Goal: Download file/media

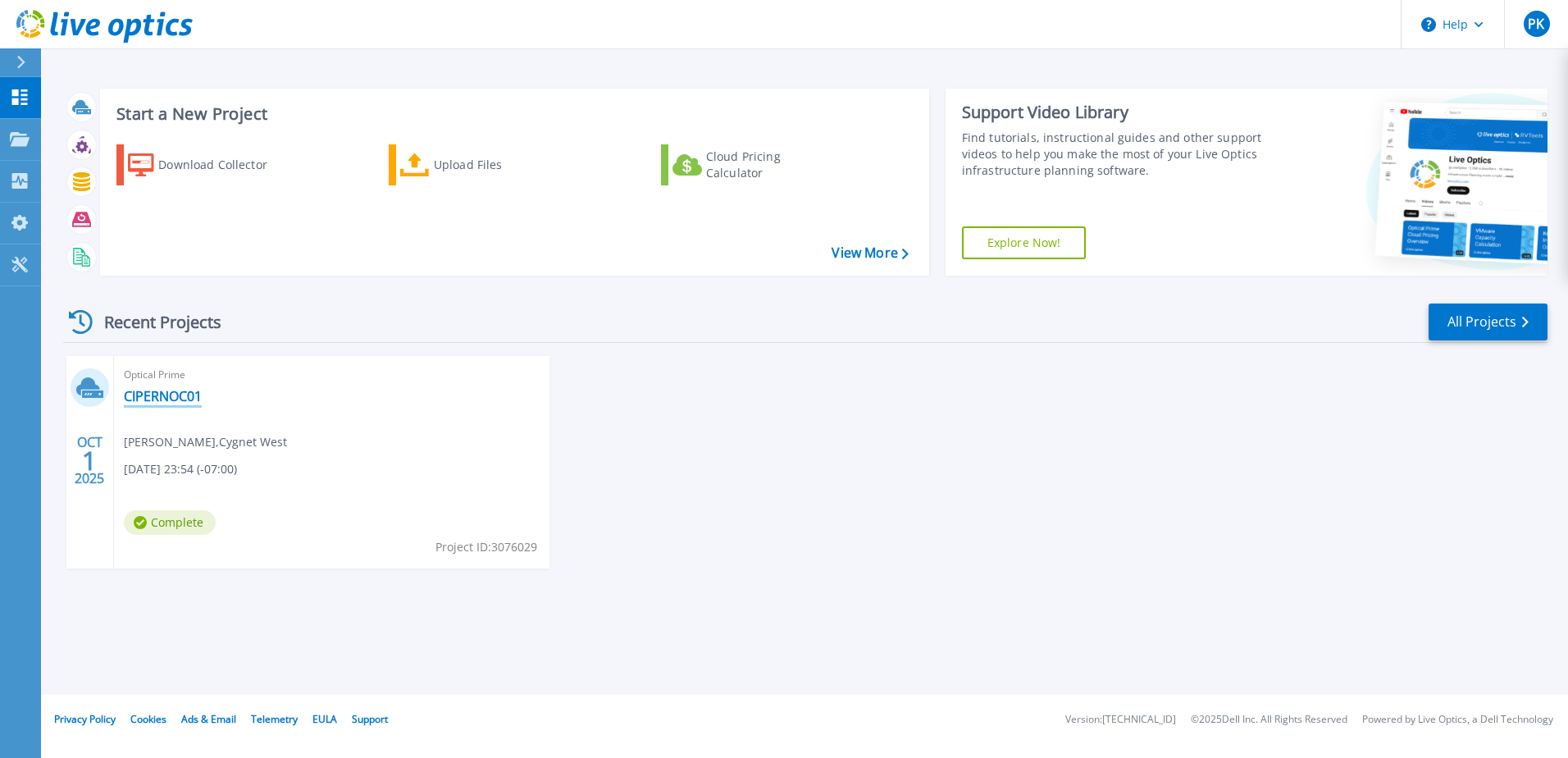
click at [147, 392] on link "CIPERNOC01" at bounding box center [163, 396] width 78 height 16
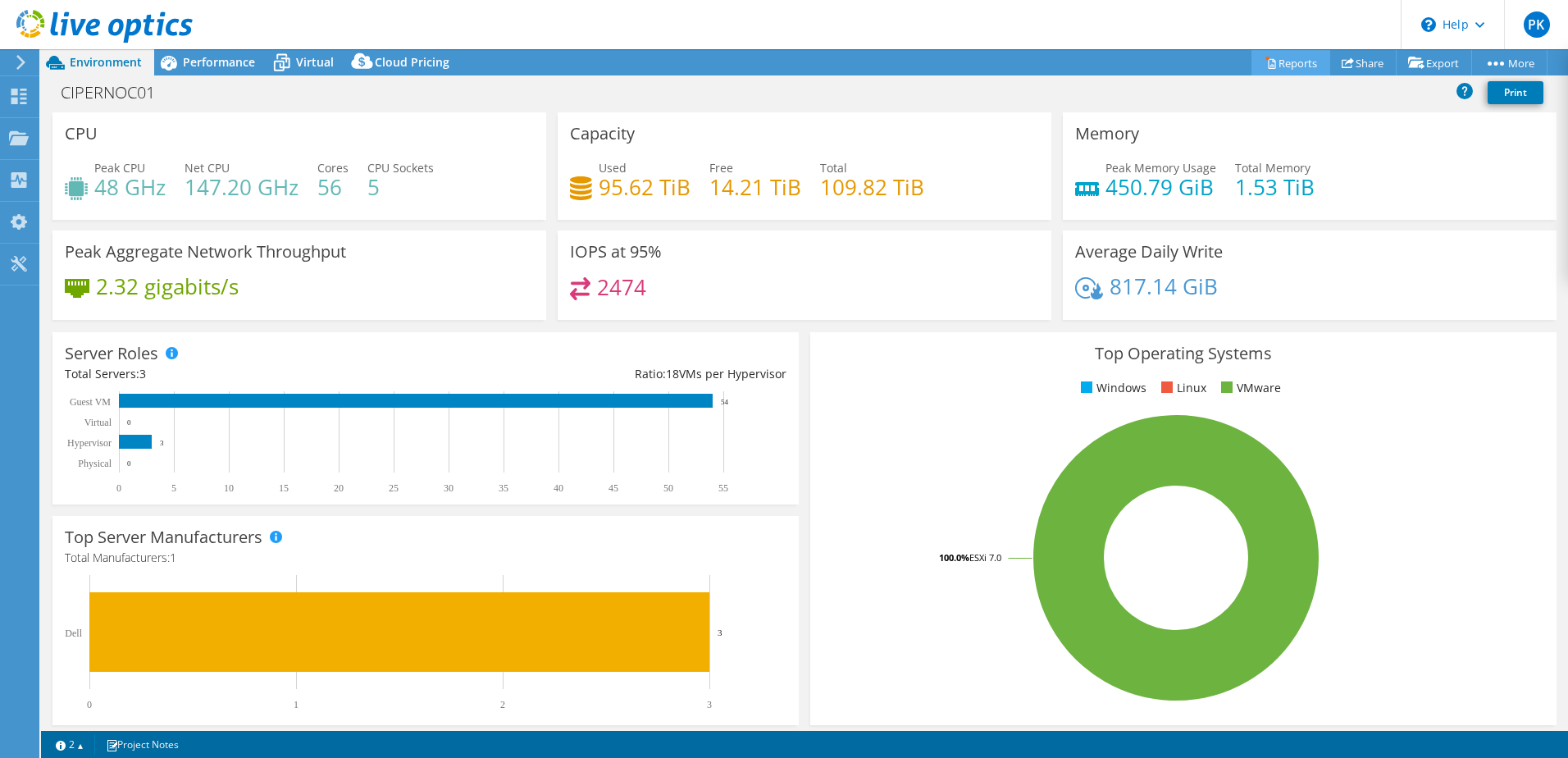
click at [1277, 62] on link "Reports" at bounding box center [1290, 62] width 78 height 25
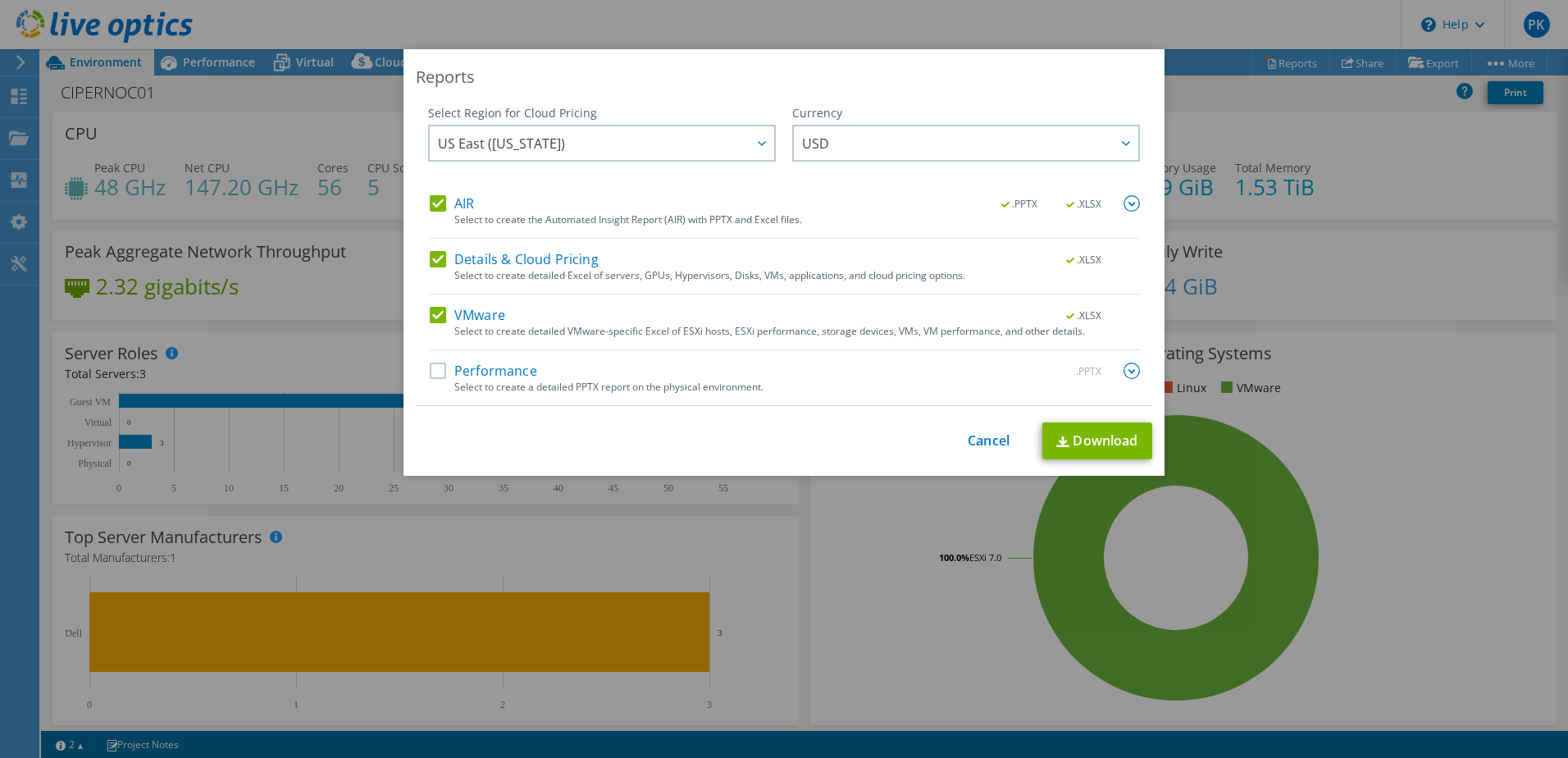
click at [431, 370] on label "Performance" at bounding box center [483, 370] width 108 height 16
click at [0, 0] on input "Performance" at bounding box center [0, 0] width 0 height 0
click at [804, 146] on span "USD" at bounding box center [815, 147] width 27 height 25
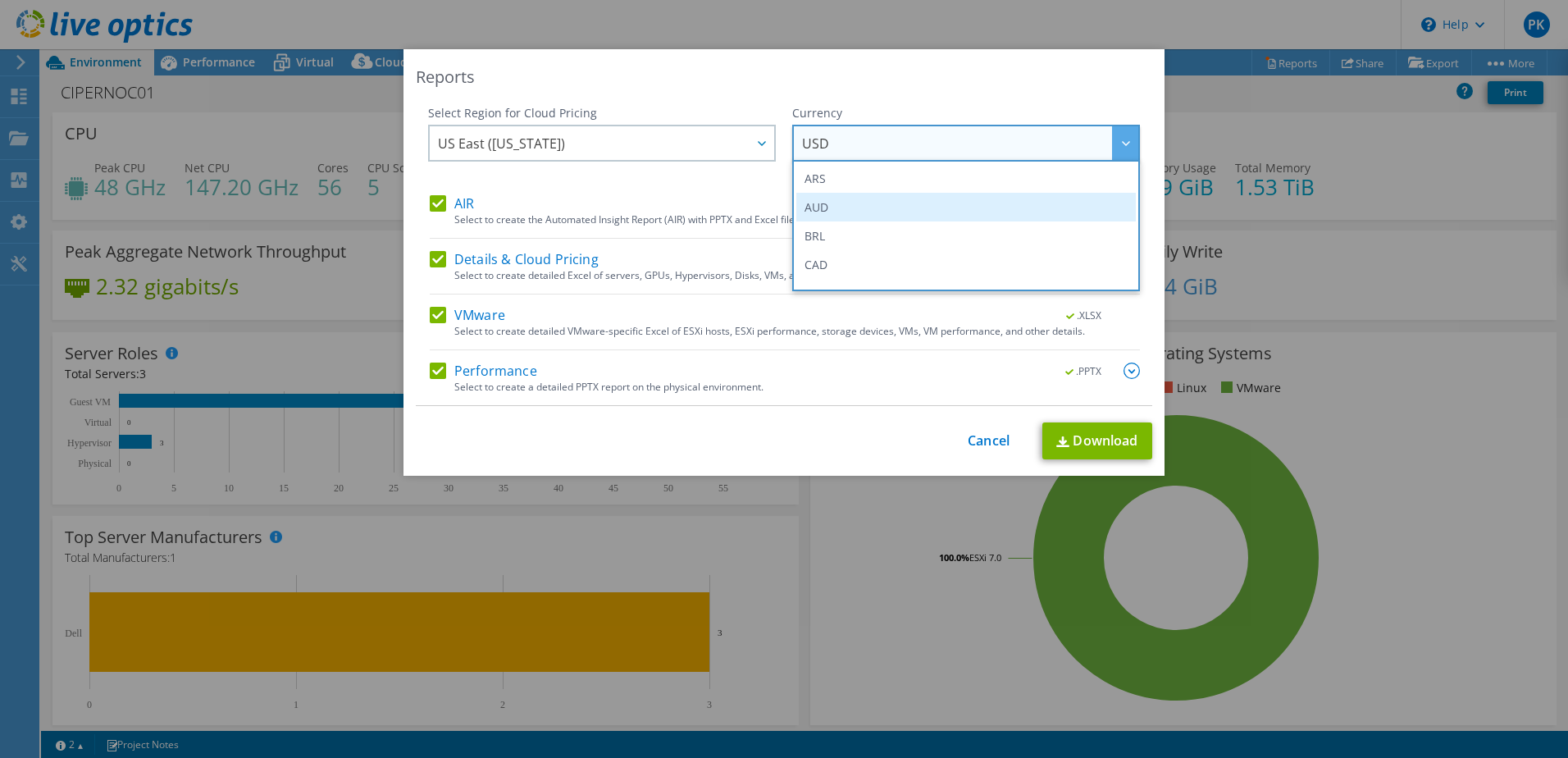
click at [803, 208] on li "AUD" at bounding box center [966, 206] width 340 height 28
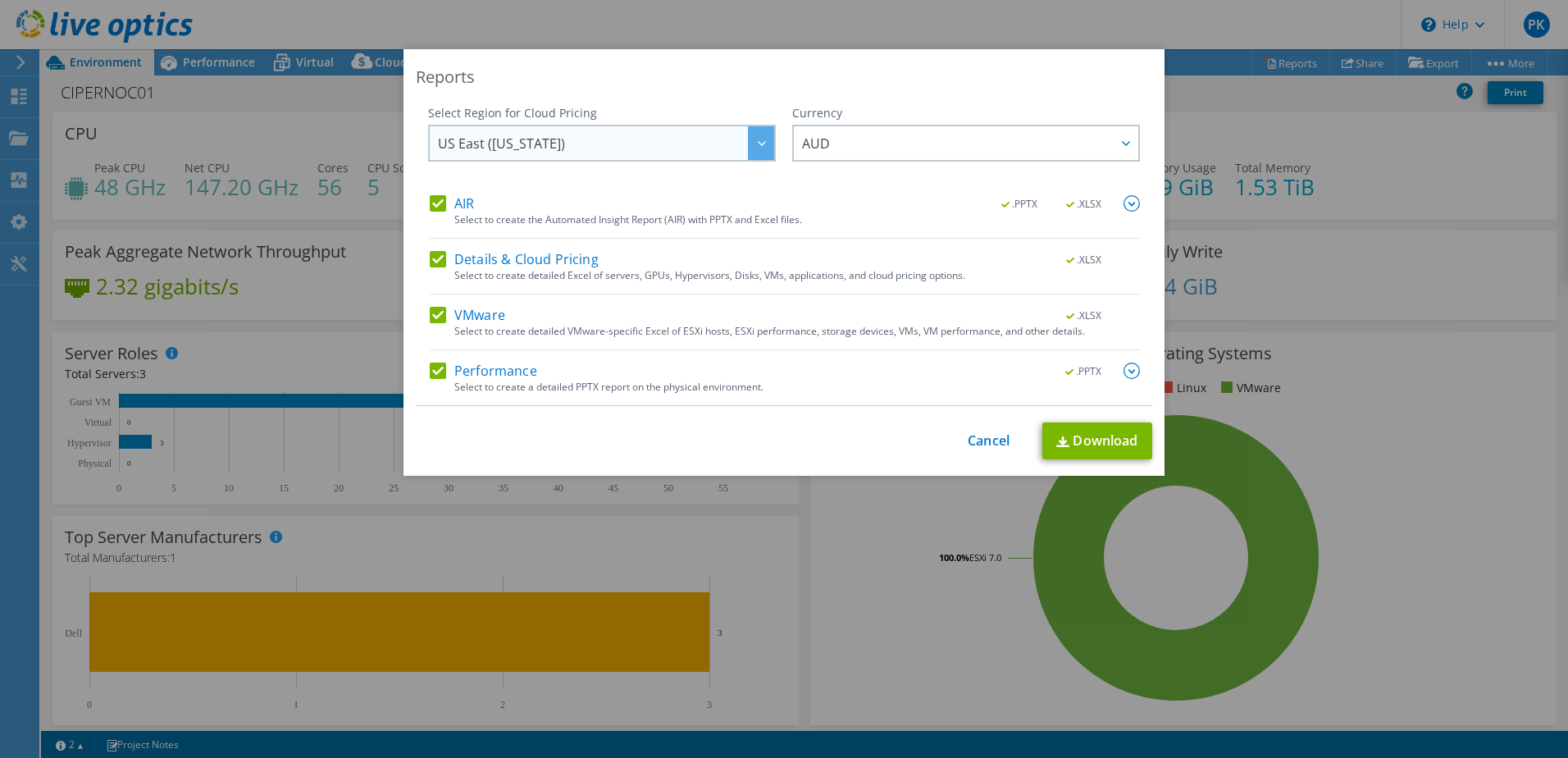
click at [704, 149] on span "US East ([US_STATE])" at bounding box center [606, 142] width 336 height 34
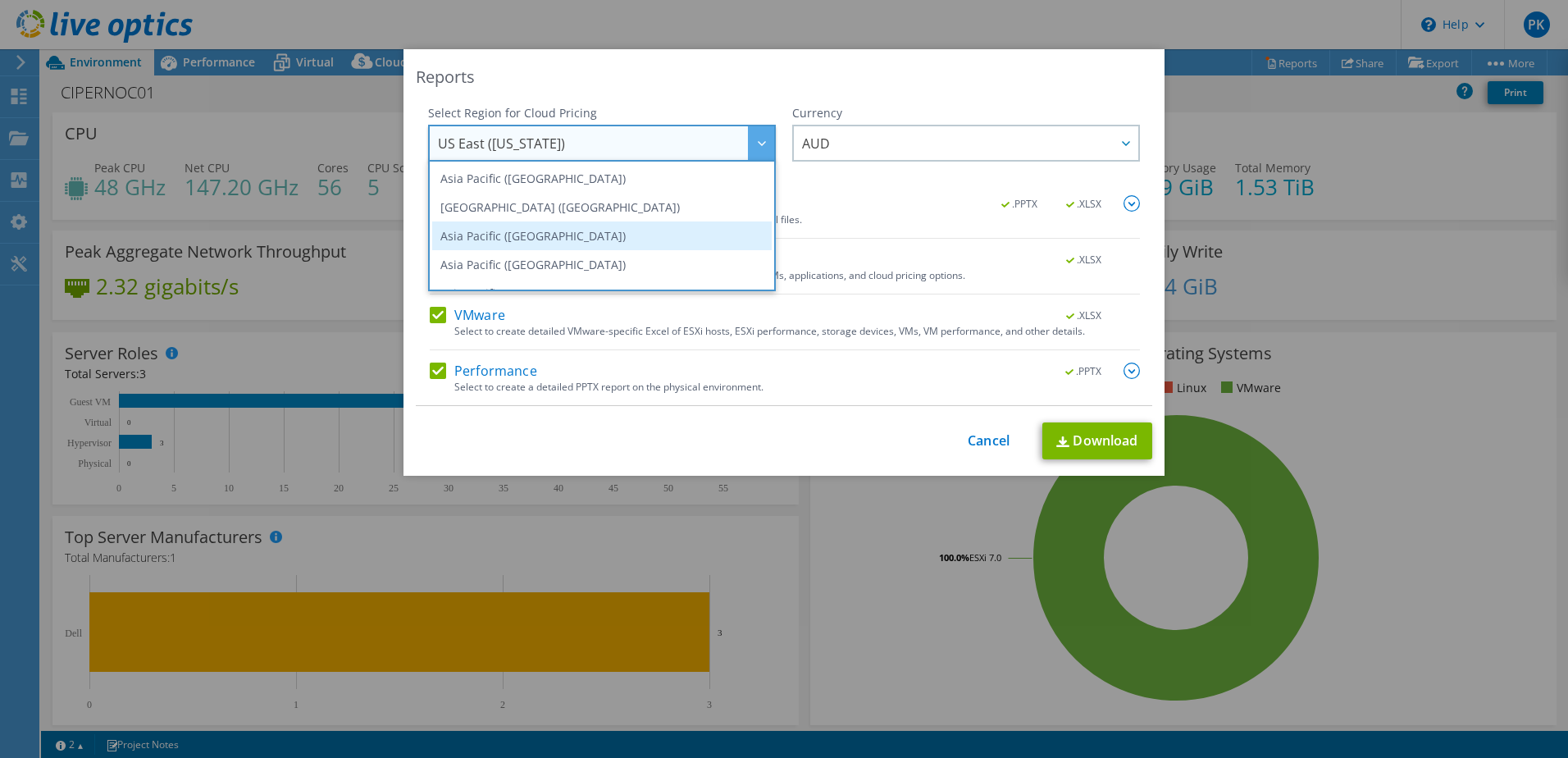
scroll to position [82, 0]
click at [445, 228] on li "Australia" at bounding box center [602, 239] width 340 height 28
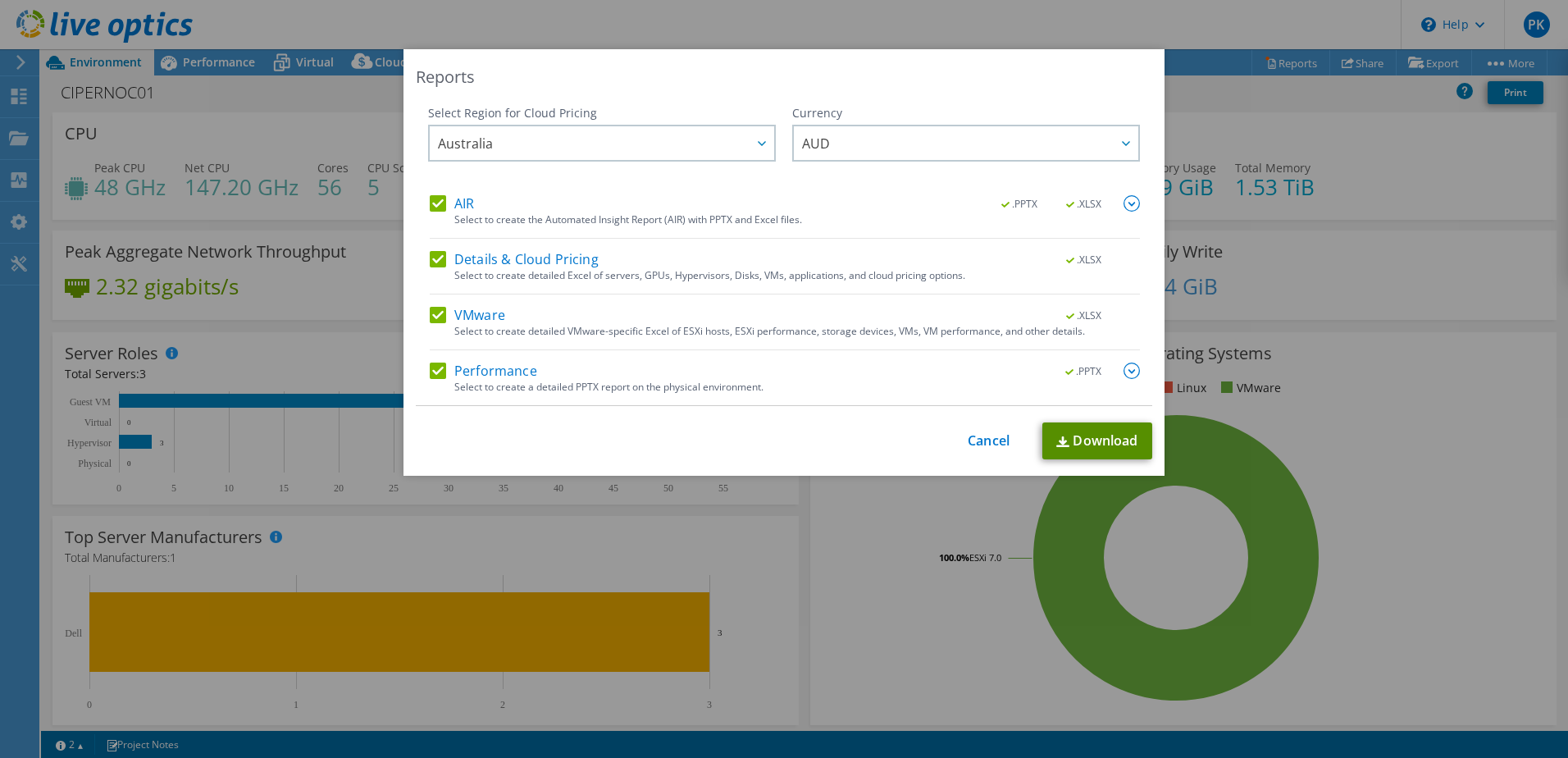
click at [1105, 447] on link "Download" at bounding box center [1097, 441] width 110 height 37
